Goal: Information Seeking & Learning: Learn about a topic

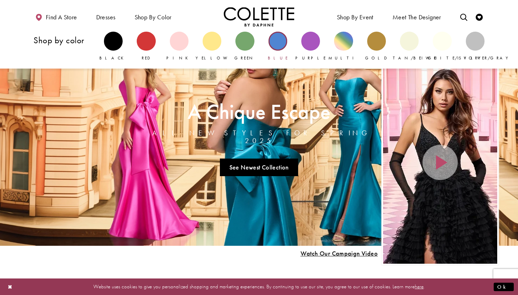
click at [279, 41] on div "Primary block" at bounding box center [277, 41] width 19 height 19
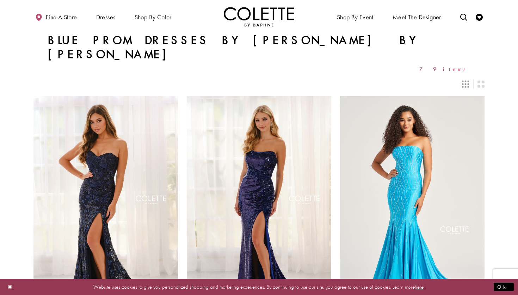
click at [465, 81] on icon "Switch layout to 3 columns" at bounding box center [465, 84] width 7 height 7
click at [482, 81] on icon "Switch layout to 2 columns" at bounding box center [480, 84] width 7 height 7
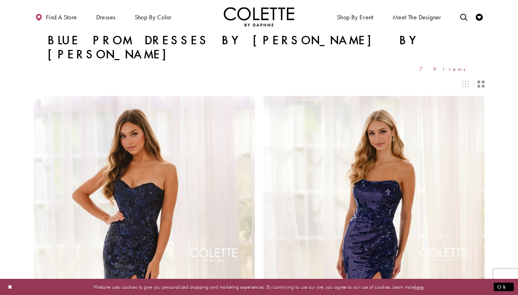
click at [470, 76] on div "Layout Controls" at bounding box center [464, 83] width 15 height 15
click at [459, 76] on div "Layout Controls" at bounding box center [464, 83] width 15 height 15
click at [466, 81] on icon "Switch layout to 3 columns" at bounding box center [465, 84] width 7 height 7
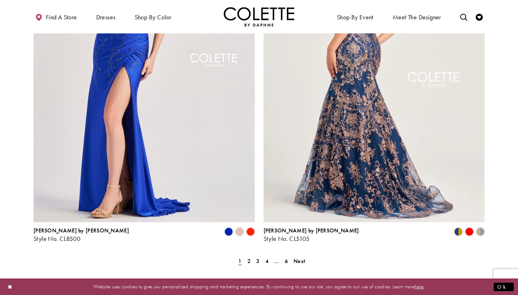
scroll to position [1234, 0]
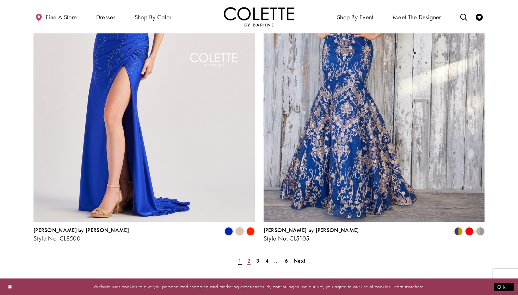
click at [248, 257] on span "2" at bounding box center [248, 260] width 3 height 7
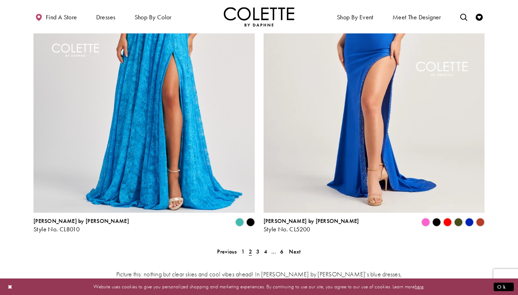
scroll to position [1242, 0]
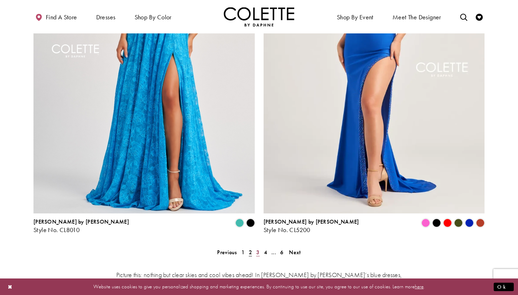
click at [257, 249] on span "3" at bounding box center [257, 252] width 3 height 7
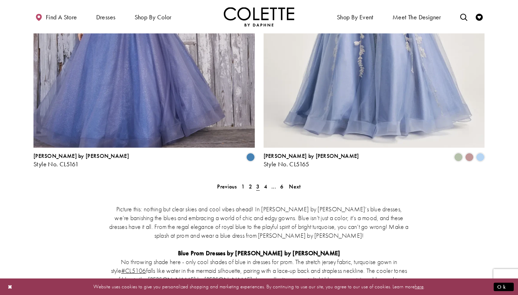
scroll to position [1311, 0]
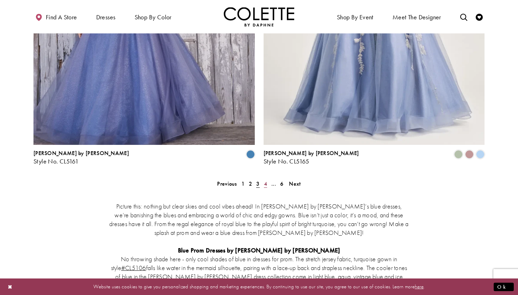
click at [266, 180] on span "4" at bounding box center [265, 183] width 3 height 7
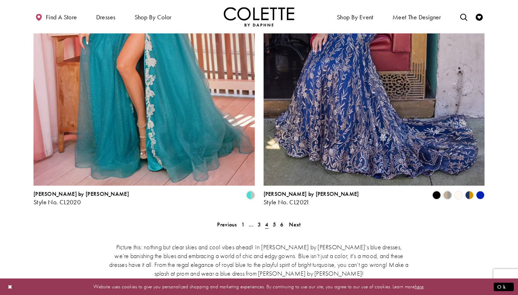
scroll to position [1275, 0]
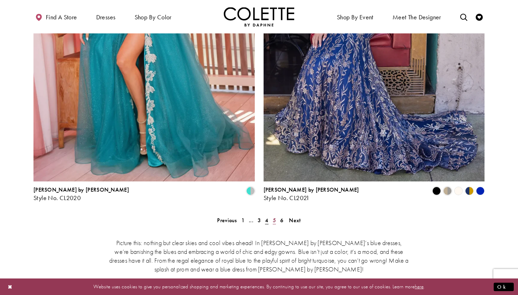
click at [273, 217] on span "5" at bounding box center [274, 220] width 3 height 7
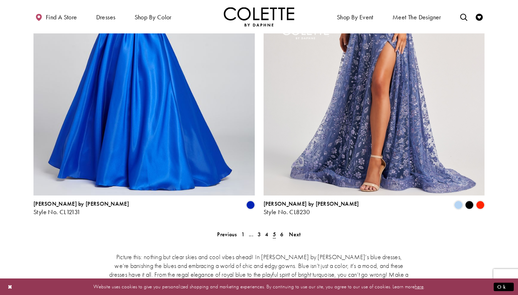
scroll to position [1266, 0]
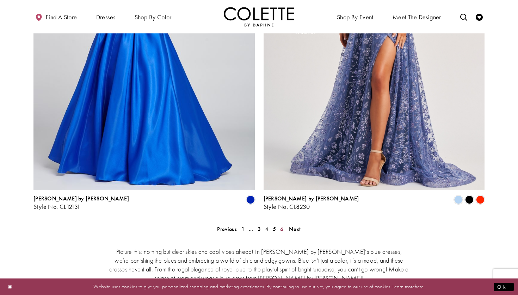
click at [279, 224] on link "6" at bounding box center [281, 229] width 7 height 10
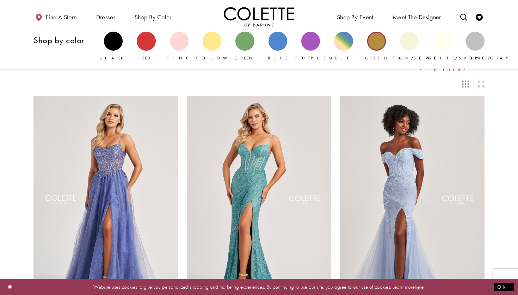
click at [377, 43] on div "Primary block" at bounding box center [376, 41] width 19 height 19
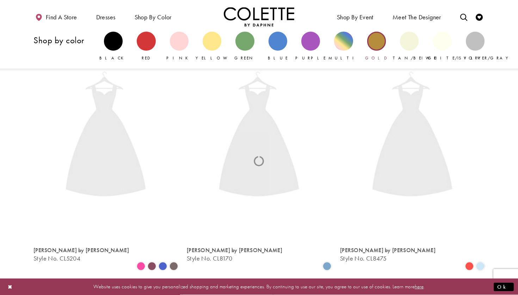
scroll to position [38, 0]
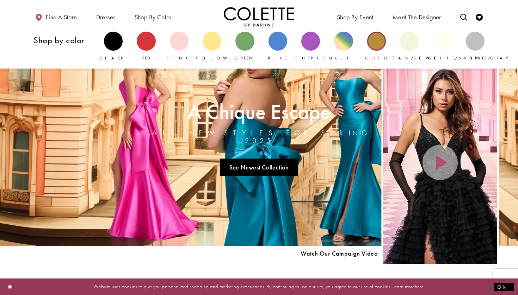
click at [373, 39] on div "Primary block" at bounding box center [376, 41] width 19 height 19
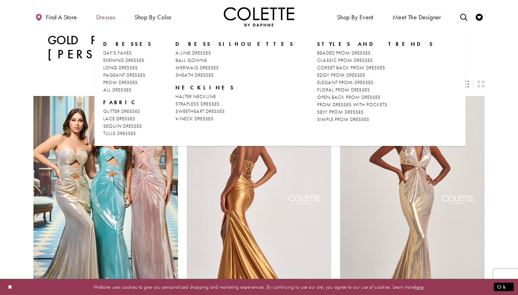
click at [112, 17] on span "Dresses" at bounding box center [105, 17] width 19 height 7
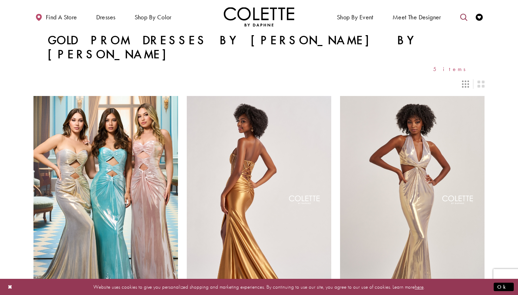
click at [463, 16] on icon "Toggle search" at bounding box center [463, 17] width 7 height 7
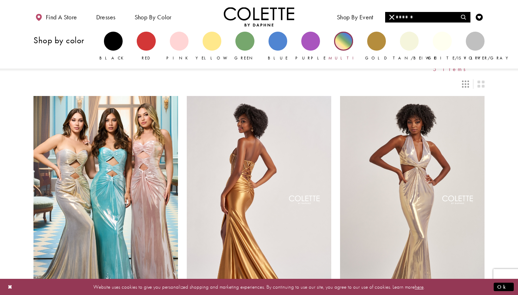
click at [341, 45] on div "Primary block" at bounding box center [343, 41] width 19 height 19
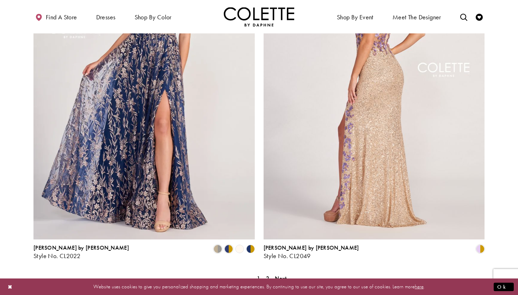
scroll to position [1217, 0]
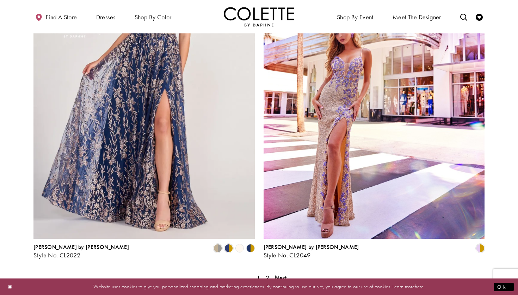
click at [249, 243] on polygon "Product List" at bounding box center [248, 248] width 6 height 11
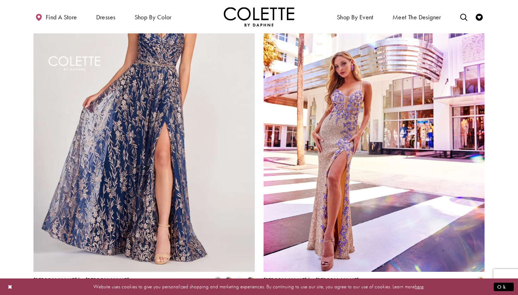
scroll to position [1182, 0]
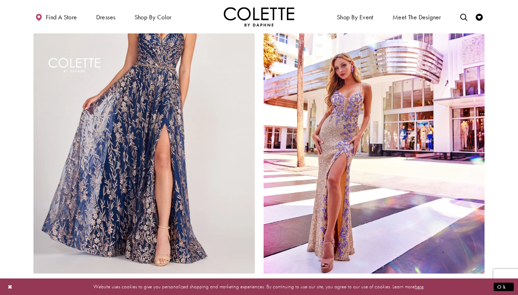
click at [66, 279] on span "[PERSON_NAME] by [PERSON_NAME]" at bounding box center [80, 282] width 95 height 7
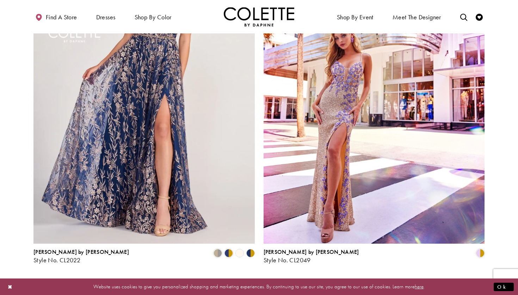
scroll to position [1213, 0]
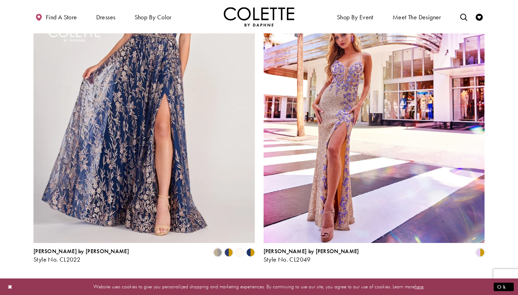
click at [268, 279] on span "2" at bounding box center [267, 282] width 3 height 7
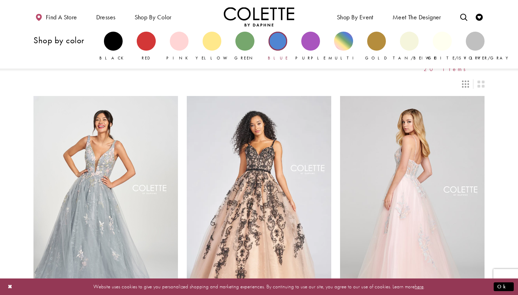
click at [280, 43] on div "Primary block" at bounding box center [277, 41] width 19 height 19
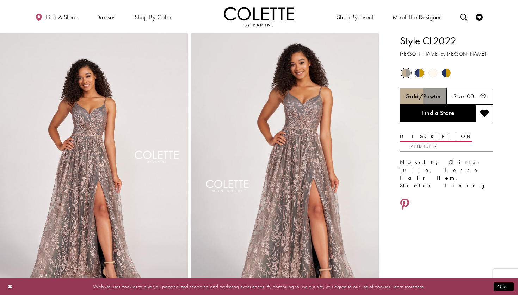
click at [446, 73] on span "Product color controls state depends on size chosen" at bounding box center [446, 73] width 9 height 9
click at [445, 73] on span "Product color controls state depends on size chosen" at bounding box center [446, 73] width 9 height 9
click at [420, 71] on span "Product color controls state depends on size chosen" at bounding box center [419, 73] width 9 height 9
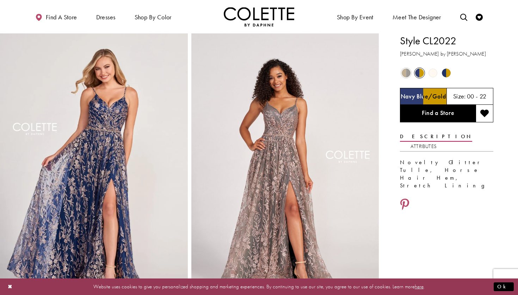
click at [445, 73] on span "Product color controls state depends on size chosen" at bounding box center [446, 73] width 9 height 9
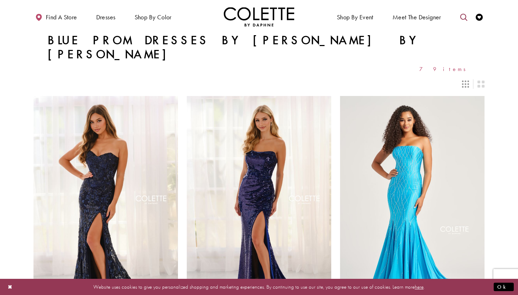
click at [463, 14] on icon "Toggle search" at bounding box center [463, 17] width 7 height 7
click at [426, 18] on input "Search" at bounding box center [427, 17] width 85 height 11
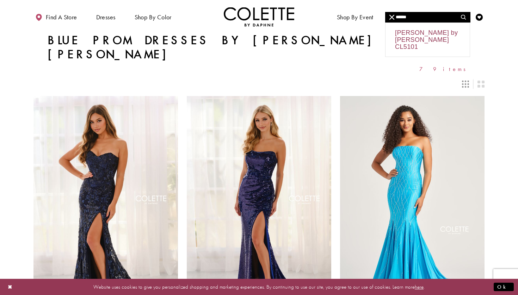
click at [436, 42] on div "Colette by Daphne CL5101" at bounding box center [427, 40] width 84 height 34
type input "**********"
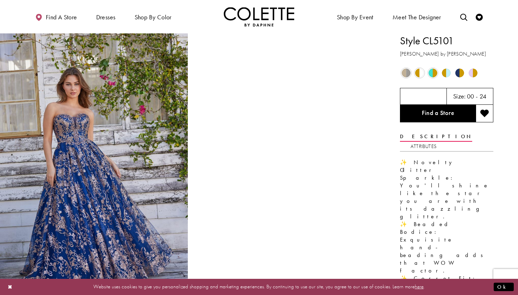
click at [473, 73] on span "Product color controls state depends on size chosen" at bounding box center [472, 73] width 9 height 9
click at [472, 73] on span "Product color controls state depends on size chosen" at bounding box center [472, 73] width 9 height 9
click at [473, 73] on span "Product color controls state depends on size chosen" at bounding box center [472, 73] width 9 height 9
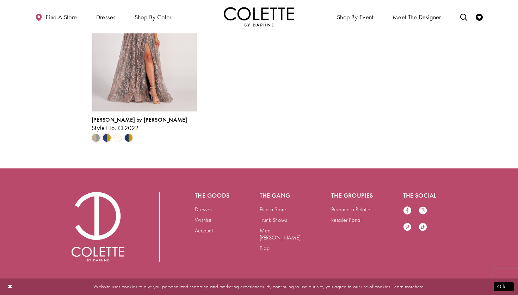
scroll to position [1807, 0]
